Goal: Task Accomplishment & Management: Manage account settings

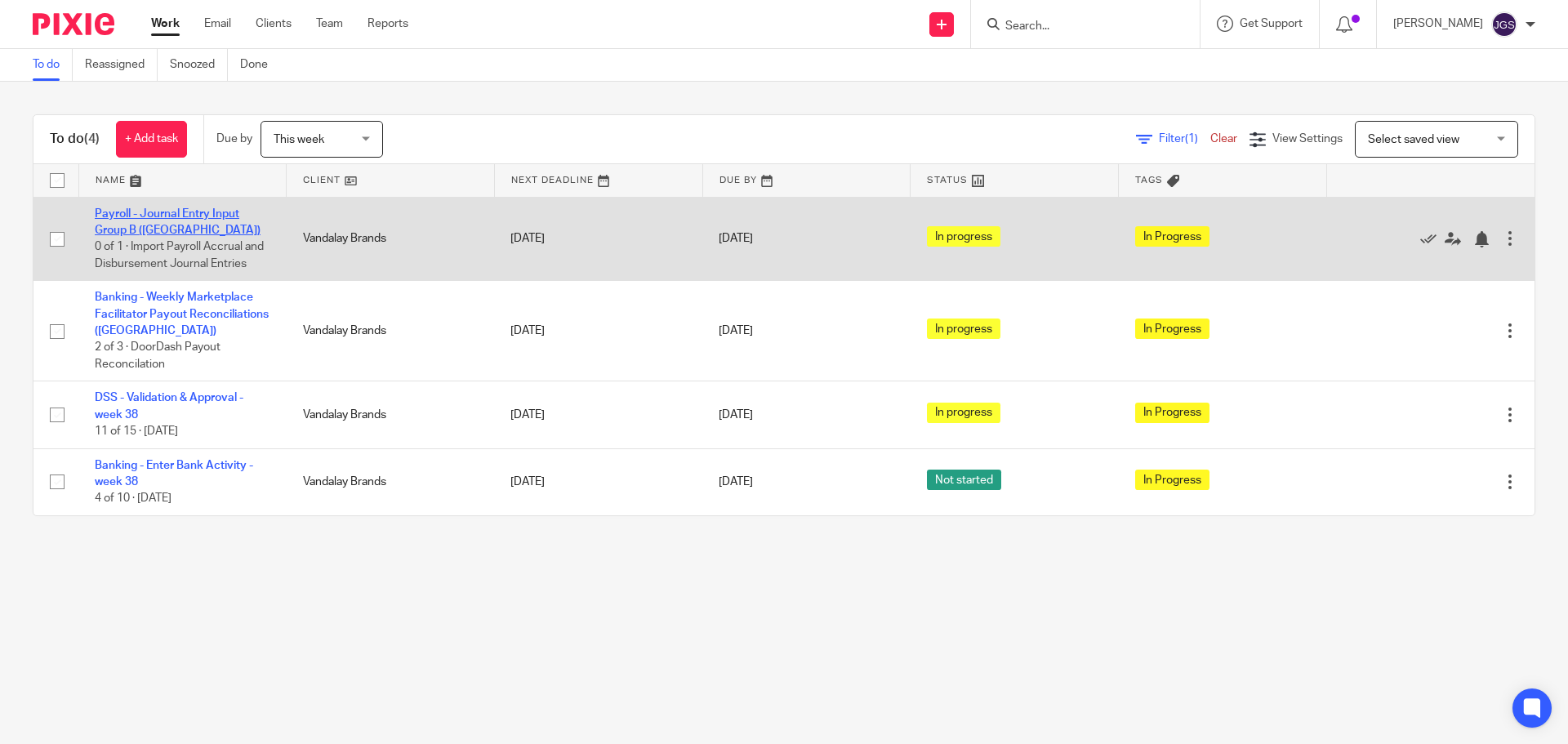
click at [168, 210] on link "Payroll - Journal Entry Input Group B ([GEOGRAPHIC_DATA])" at bounding box center [177, 222] width 166 height 28
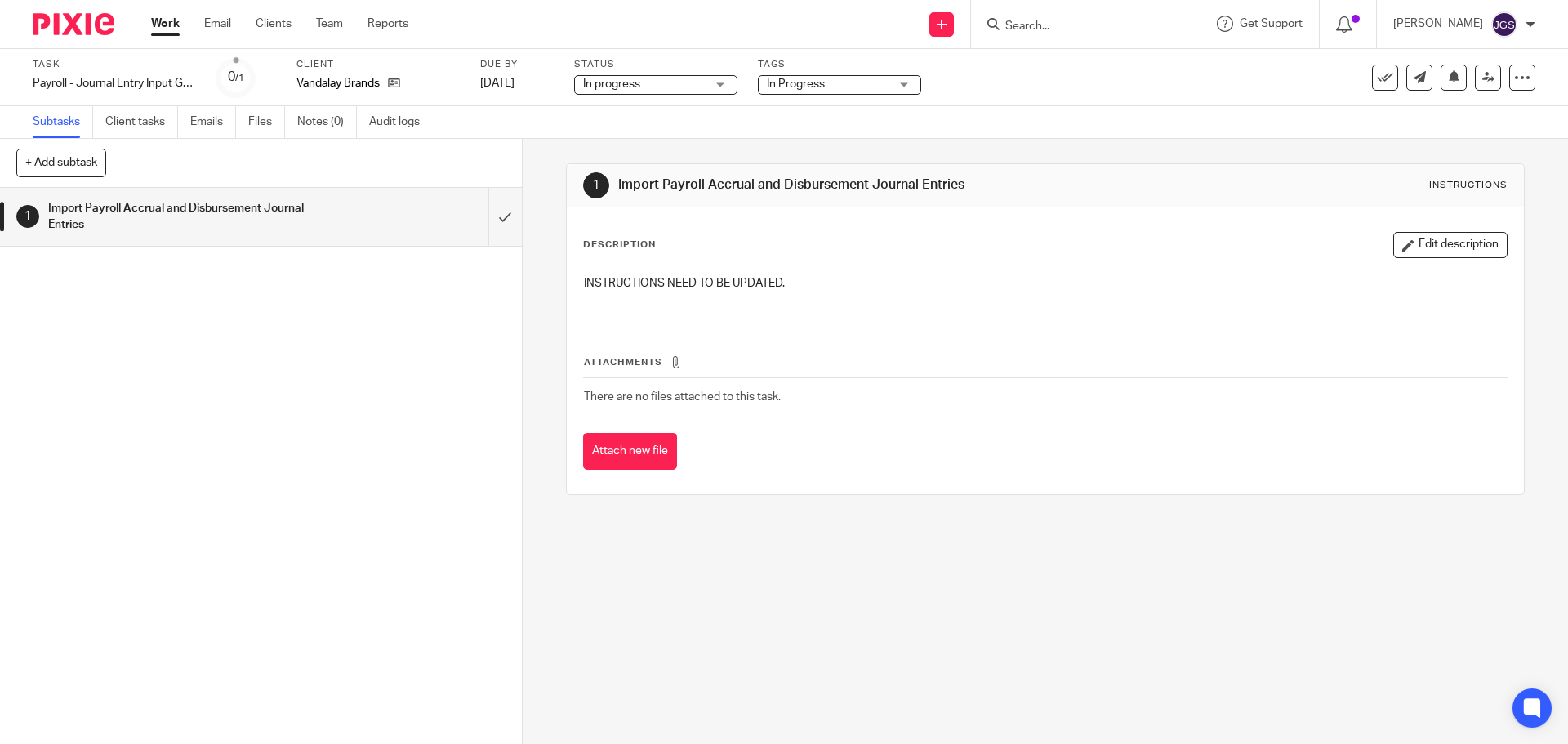
click at [902, 76] on div "In Progress" at bounding box center [840, 85] width 163 height 20
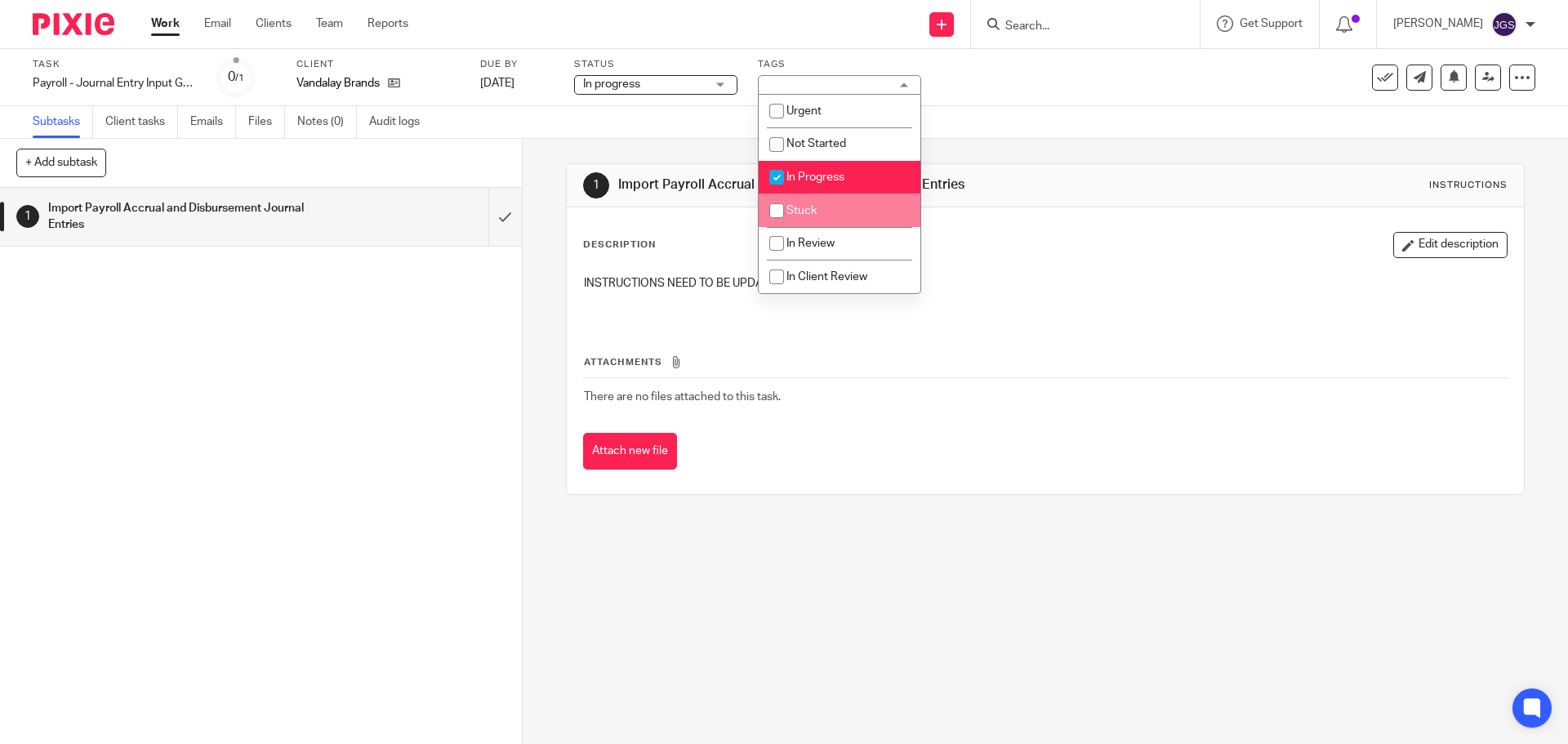
click at [802, 211] on span "Stuck" at bounding box center [801, 210] width 30 height 11
checkbox input "true"
click at [774, 175] on input "checkbox" at bounding box center [777, 177] width 31 height 31
checkbox input "false"
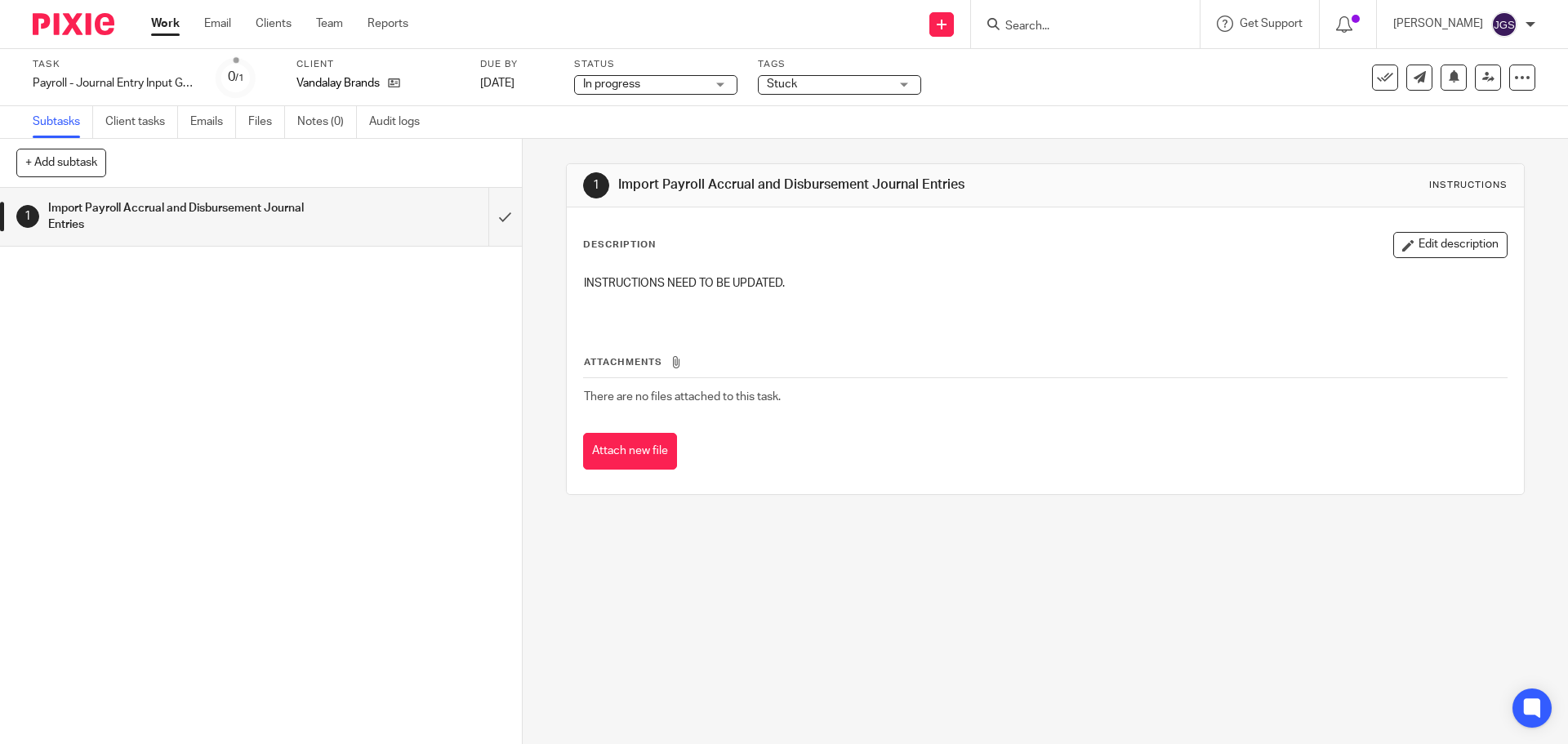
click at [164, 23] on link "Work" at bounding box center [165, 23] width 29 height 16
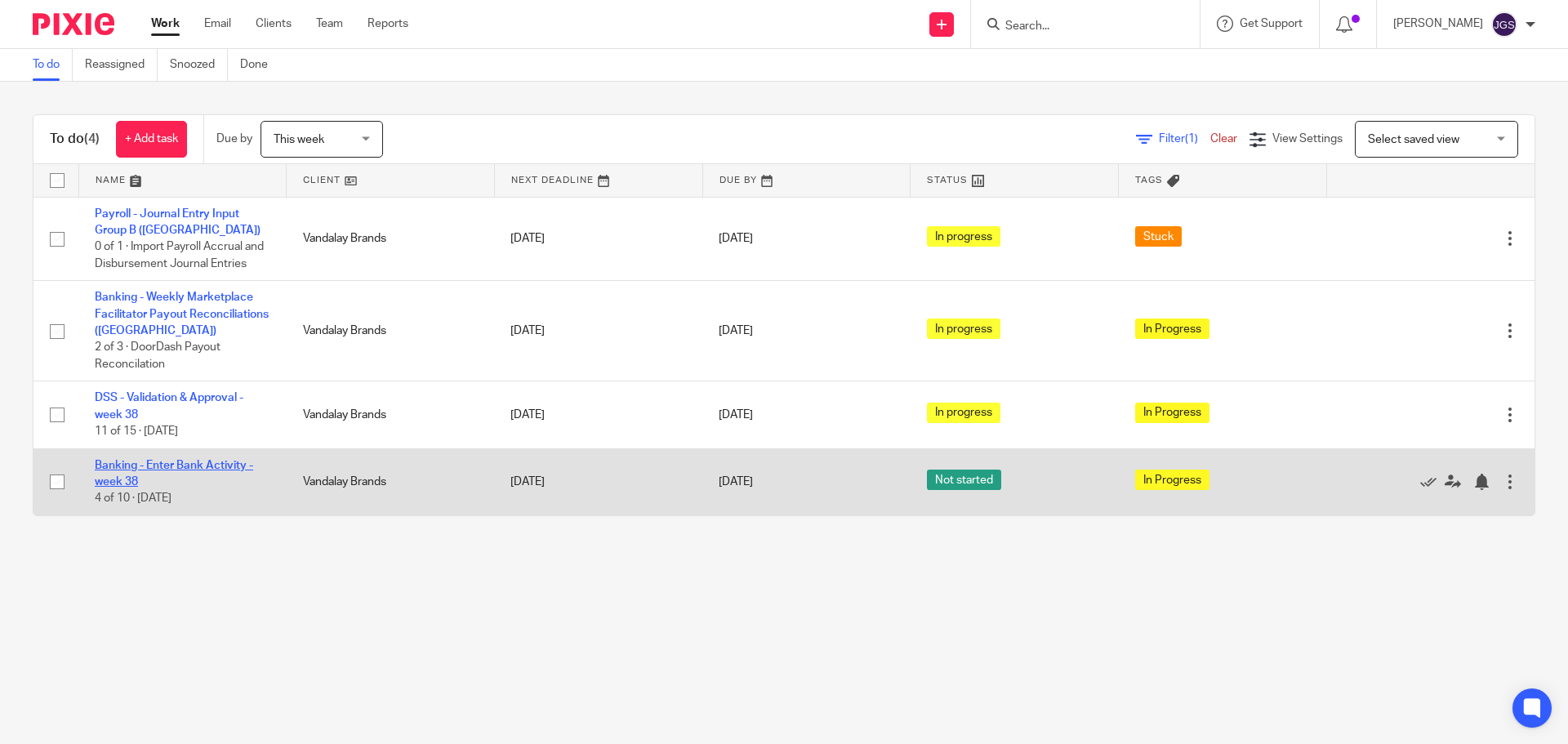
click at [113, 465] on link "Banking - Enter Bank Activity - week 38" at bounding box center [173, 473] width 159 height 28
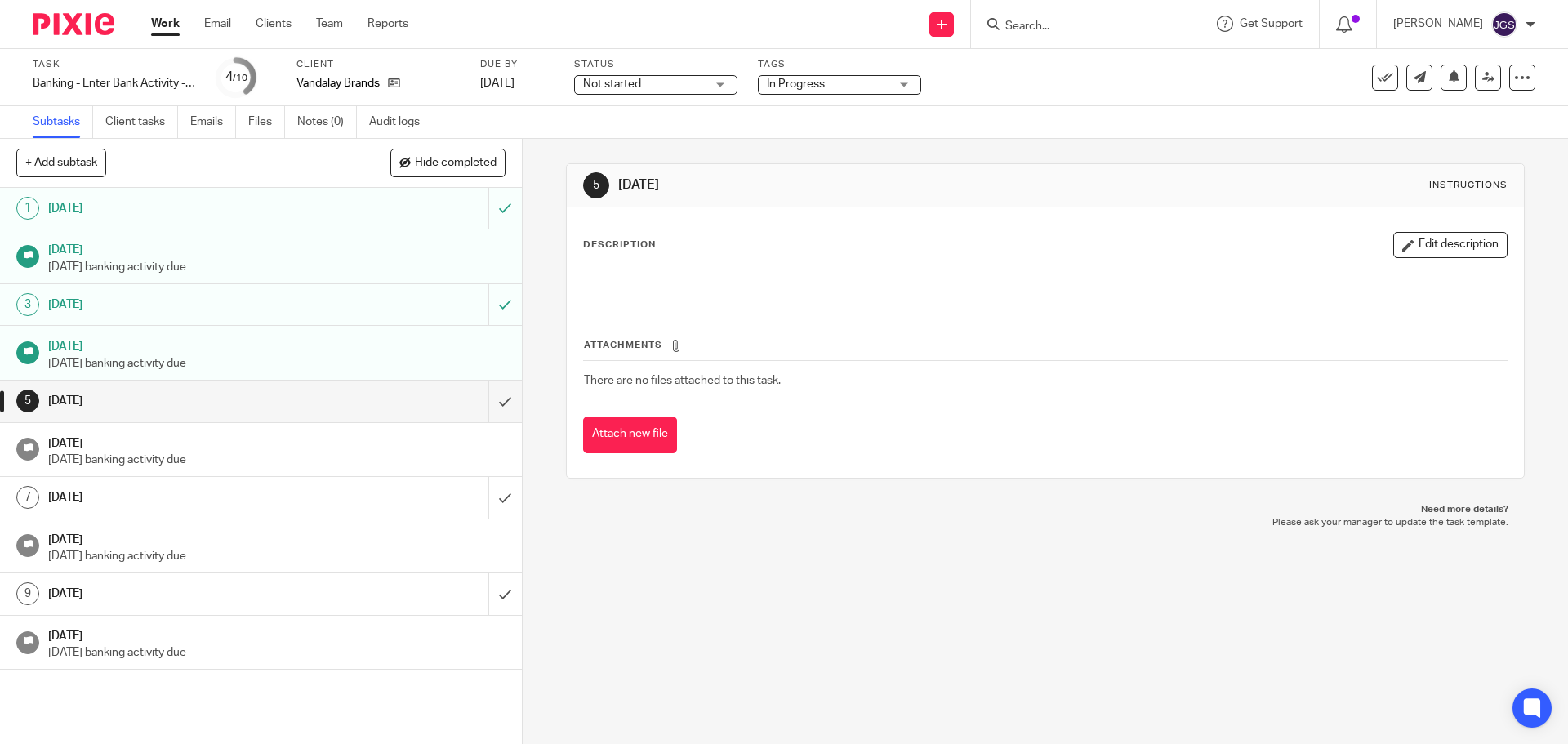
click at [724, 82] on div "Not started Not started" at bounding box center [656, 85] width 163 height 20
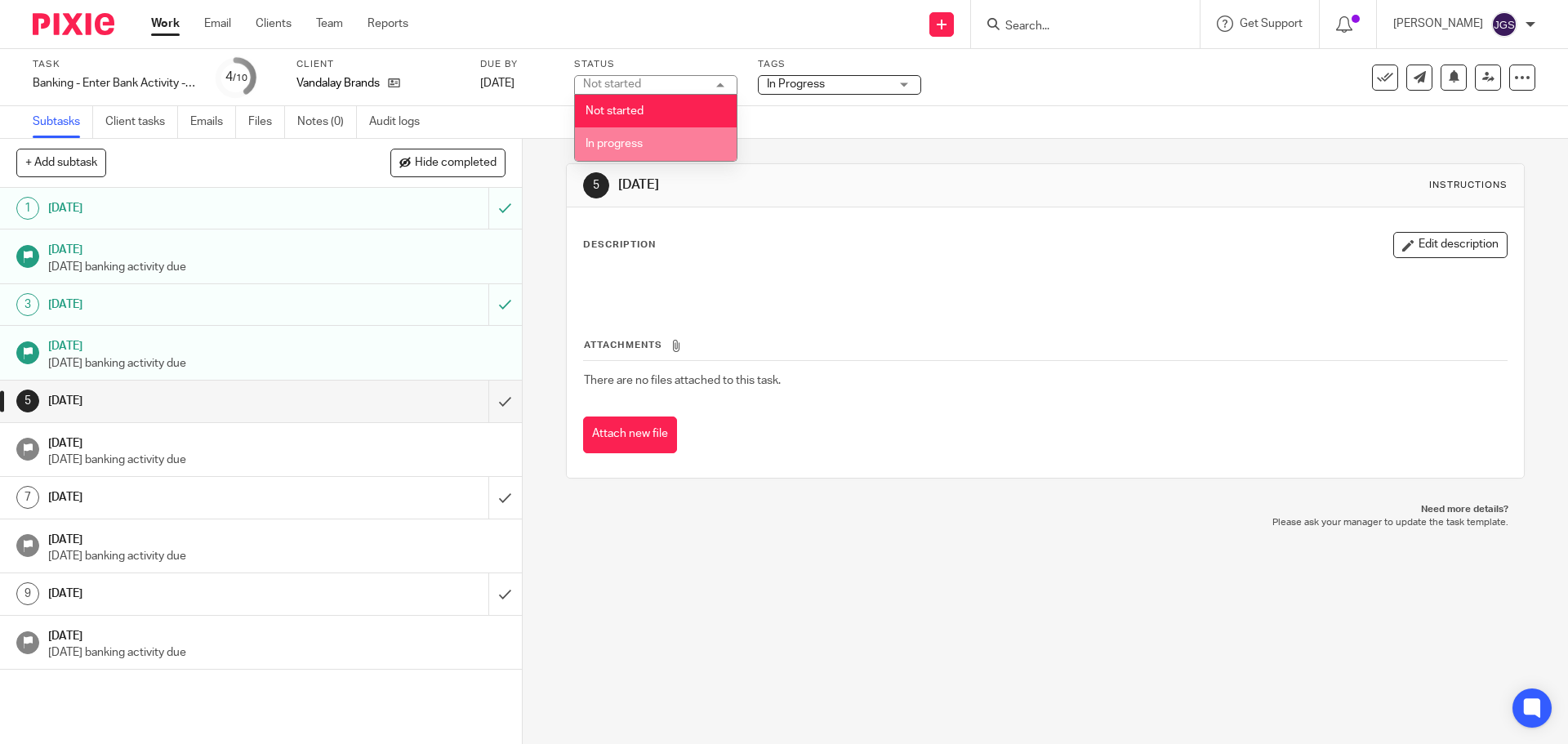
click at [666, 147] on li "In progress" at bounding box center [656, 144] width 161 height 34
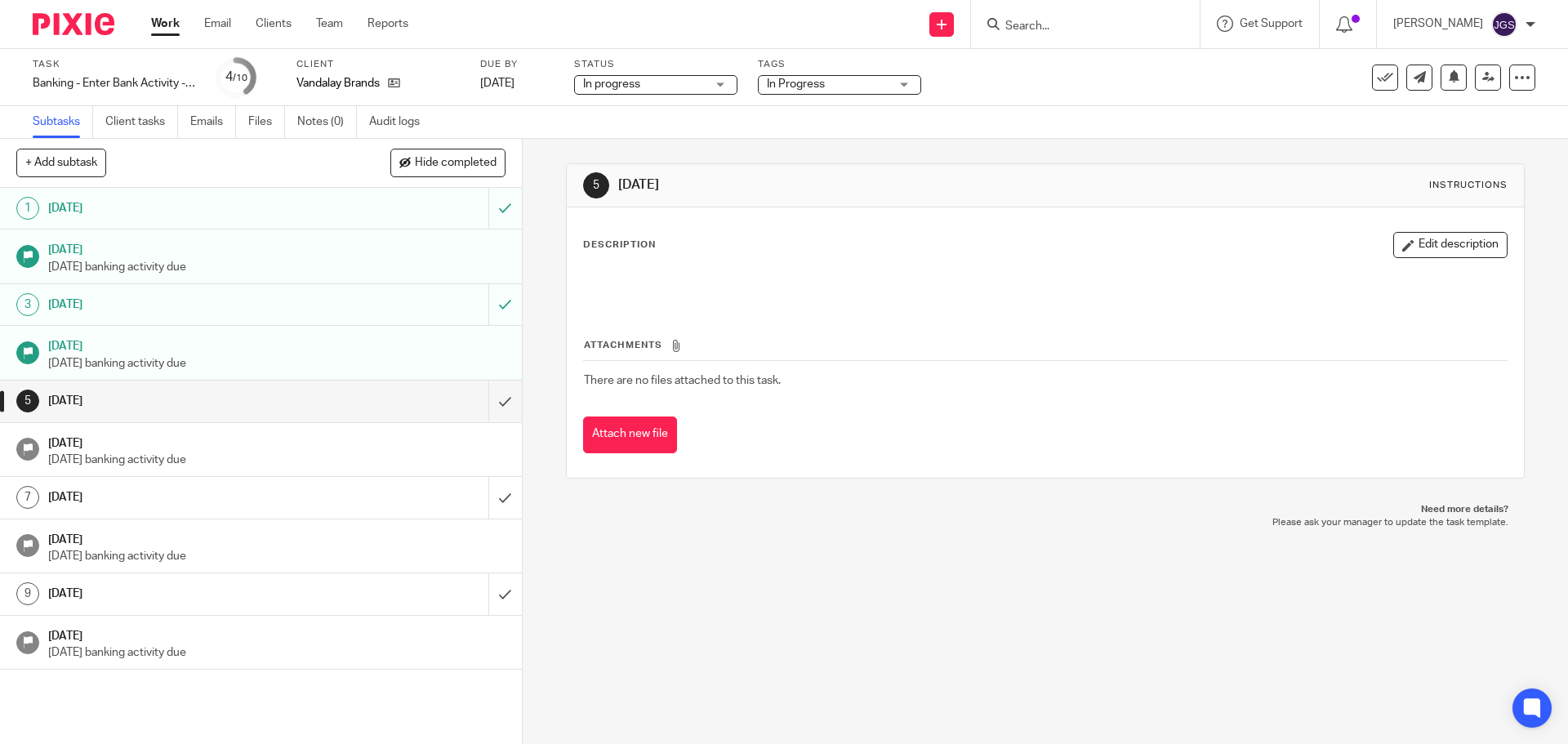
click at [164, 25] on link "Work" at bounding box center [165, 23] width 29 height 16
